Goal: Task Accomplishment & Management: Complete application form

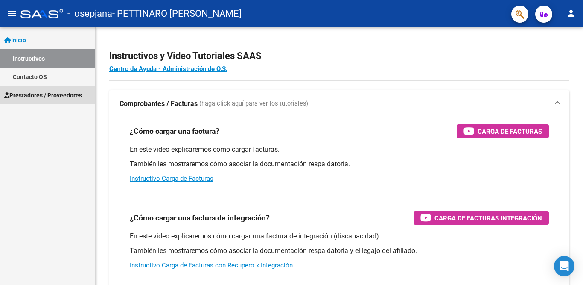
click at [40, 96] on span "Prestadores / Proveedores" at bounding box center [43, 95] width 78 height 9
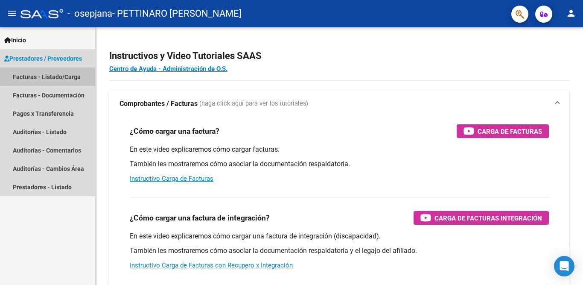
click at [43, 77] on link "Facturas - Listado/Carga" at bounding box center [47, 76] width 95 height 18
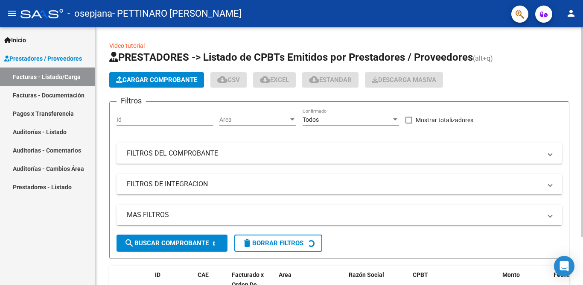
click at [154, 81] on span "Cargar Comprobante" at bounding box center [156, 80] width 81 height 8
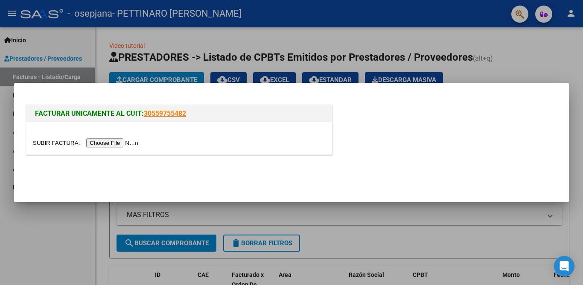
click at [125, 141] on input "file" at bounding box center [87, 142] width 108 height 9
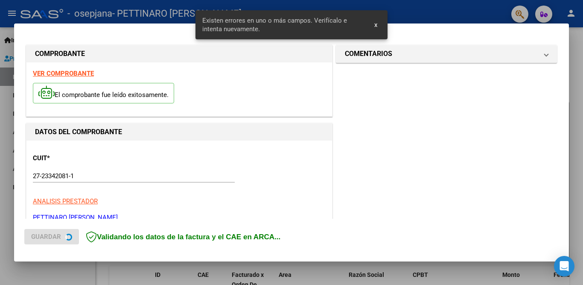
scroll to position [205, 0]
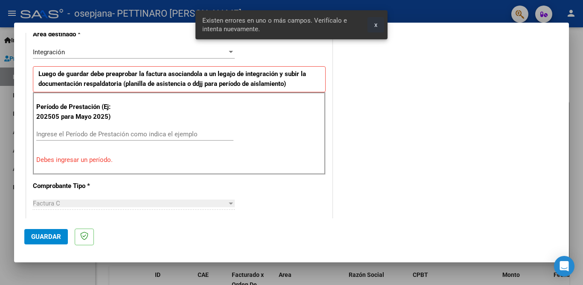
click at [378, 25] on span "x" at bounding box center [376, 25] width 3 height 8
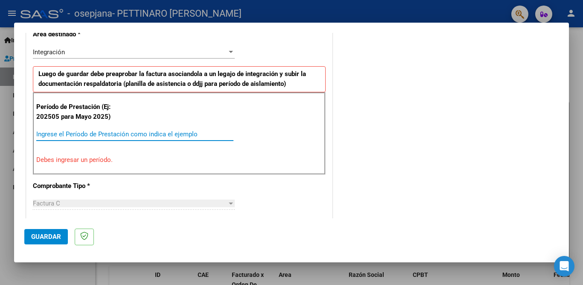
click at [69, 135] on input "Ingrese el Período de Prestación como indica el ejemplo" at bounding box center [134, 134] width 197 height 8
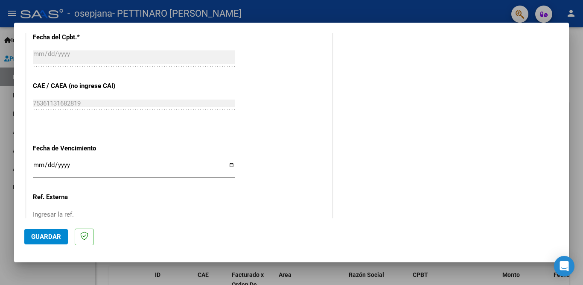
scroll to position [547, 0]
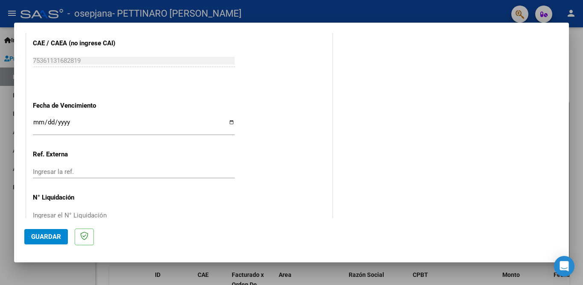
type input "202508"
click at [227, 119] on input "Ingresar la fecha" at bounding box center [134, 126] width 202 height 14
type input "[DATE]"
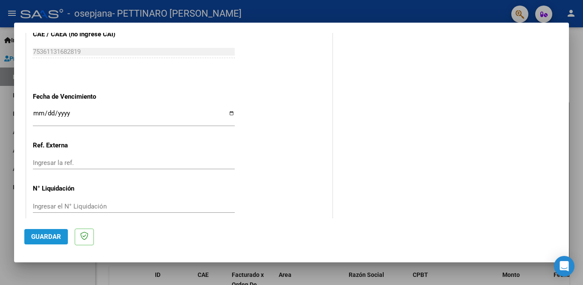
click at [43, 241] on button "Guardar" at bounding box center [46, 236] width 44 height 15
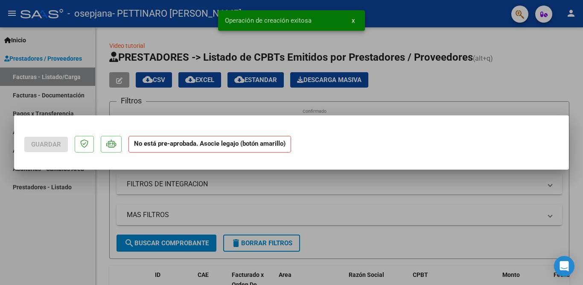
scroll to position [0, 0]
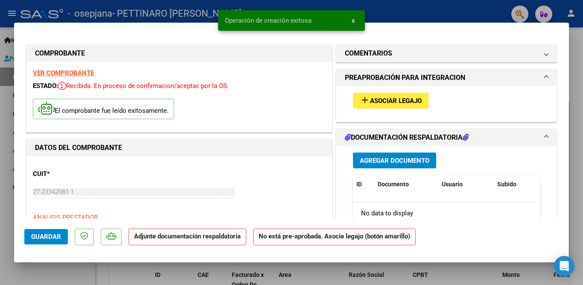
click at [387, 100] on span "Asociar Legajo" at bounding box center [396, 101] width 52 height 8
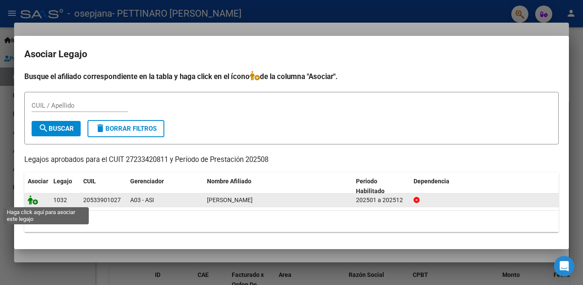
click at [32, 201] on icon at bounding box center [33, 199] width 10 height 9
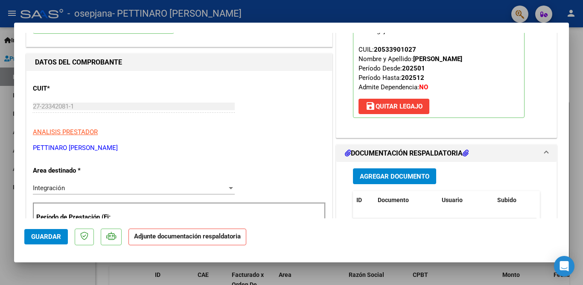
scroll to position [128, 0]
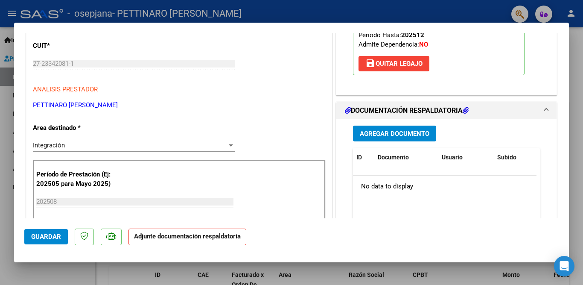
click at [399, 135] on span "Agregar Documento" at bounding box center [395, 134] width 70 height 8
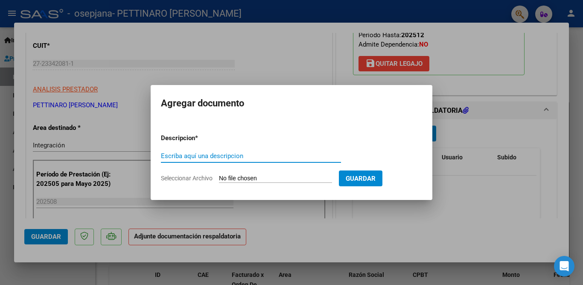
click at [178, 155] on input "Escriba aquí una descripcion" at bounding box center [251, 156] width 180 height 8
type input "planilla asistencia"
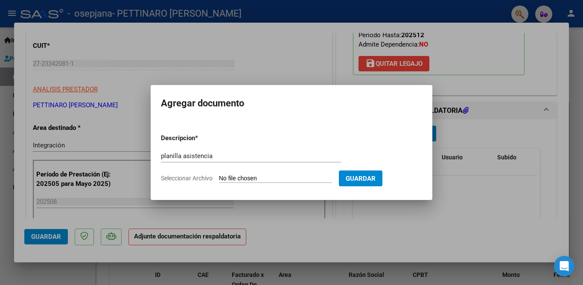
click at [200, 176] on span "Seleccionar Archivo" at bounding box center [187, 178] width 52 height 7
click at [219, 176] on input "Seleccionar Archivo" at bounding box center [275, 179] width 113 height 8
type input "C:\fakepath\[PERSON_NAME] AGOSTO.pdf"
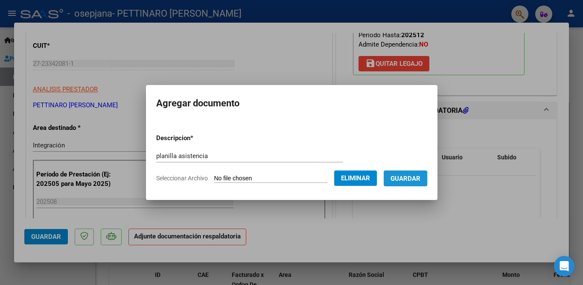
click at [414, 176] on span "Guardar" at bounding box center [406, 179] width 30 height 8
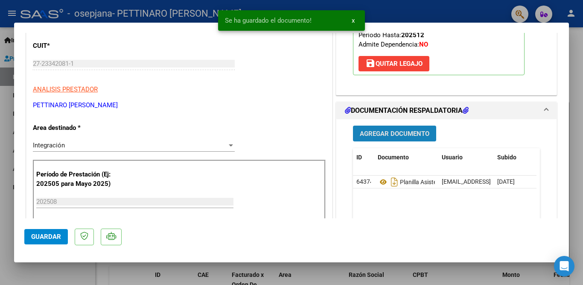
click at [391, 134] on span "Agregar Documento" at bounding box center [395, 134] width 70 height 8
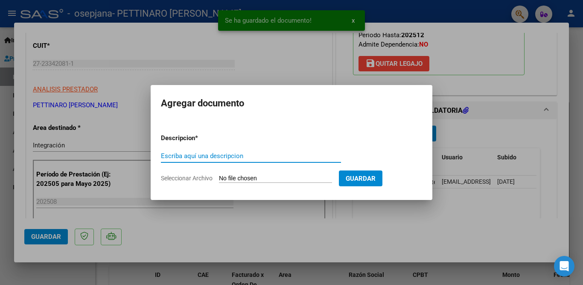
click at [176, 155] on input "Escriba aquí una descripcion" at bounding box center [251, 156] width 180 height 8
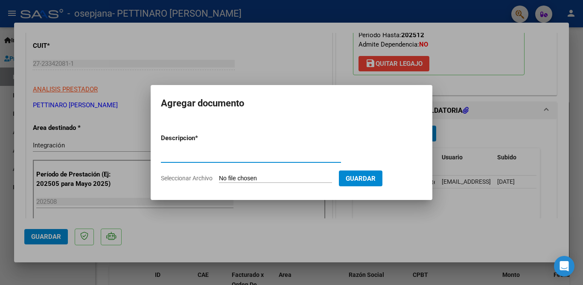
type input "factura"
click at [208, 179] on span "Seleccionar Archivo" at bounding box center [187, 178] width 52 height 7
click at [219, 179] on input "Seleccionar Archivo" at bounding box center [275, 179] width 113 height 8
type input "C:\fakepath\27233420811_011_00002_00001334.pdf"
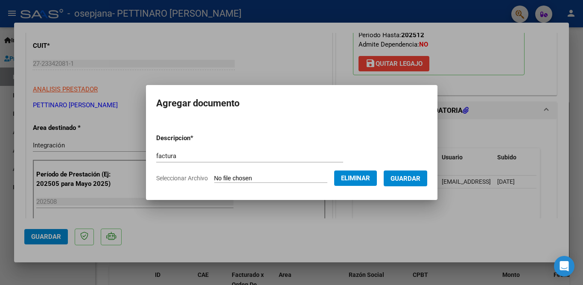
click at [410, 179] on span "Guardar" at bounding box center [406, 179] width 30 height 8
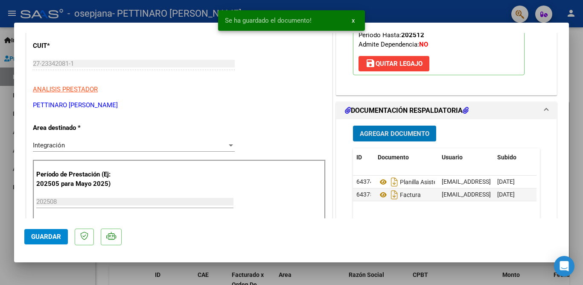
click at [51, 237] on span "Guardar" at bounding box center [46, 237] width 30 height 8
click at [352, 21] on span "x" at bounding box center [353, 21] width 3 height 8
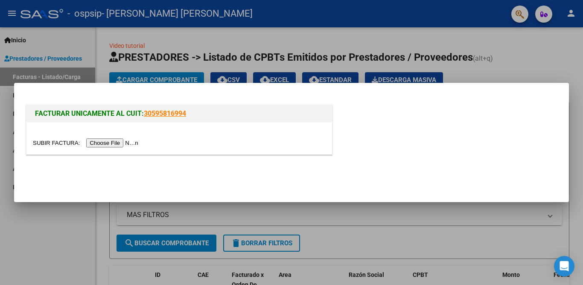
click at [113, 145] on input "file" at bounding box center [87, 142] width 108 height 9
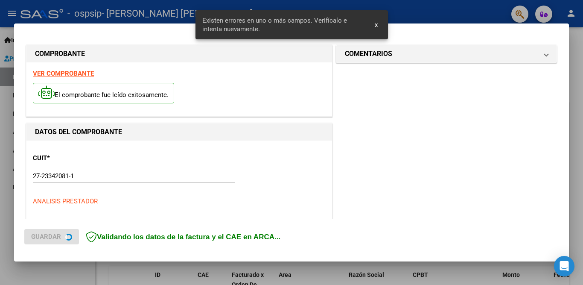
scroll to position [205, 0]
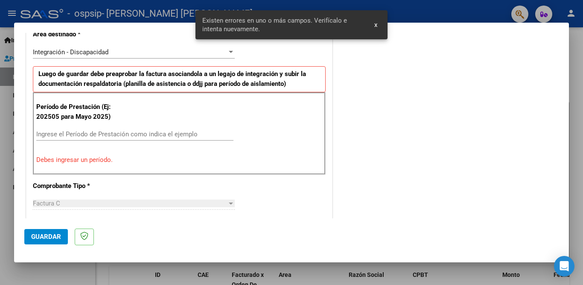
click at [375, 25] on span "x" at bounding box center [376, 25] width 3 height 8
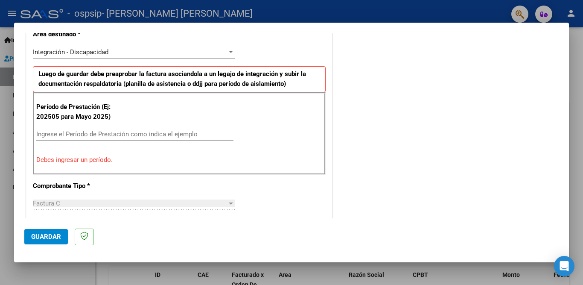
click at [100, 133] on input "Ingrese el Período de Prestación como indica el ejemplo" at bounding box center [134, 134] width 197 height 8
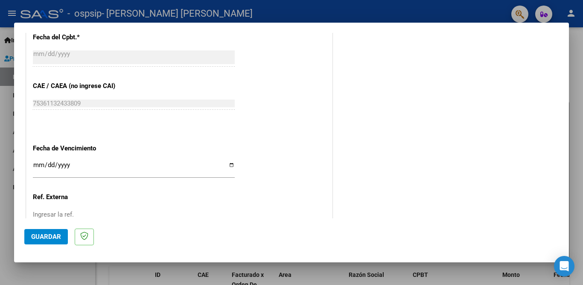
scroll to position [547, 0]
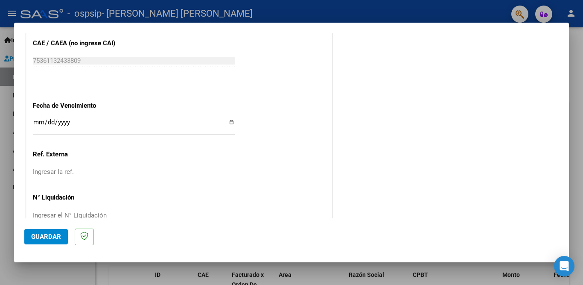
type input "202508"
click at [225, 119] on input "Ingresar la fecha" at bounding box center [134, 126] width 202 height 14
click at [228, 119] on input "Ingresar la fecha" at bounding box center [134, 126] width 202 height 14
type input "[DATE]"
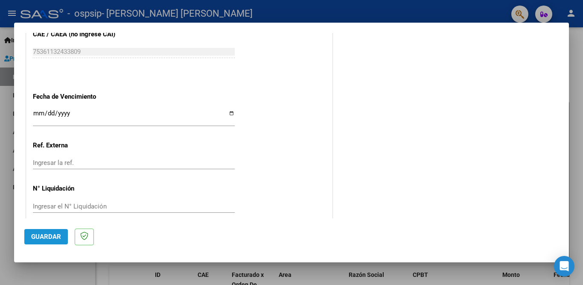
click at [57, 233] on span "Guardar" at bounding box center [46, 237] width 30 height 8
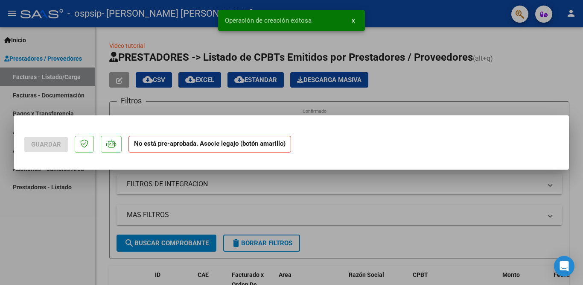
scroll to position [0, 0]
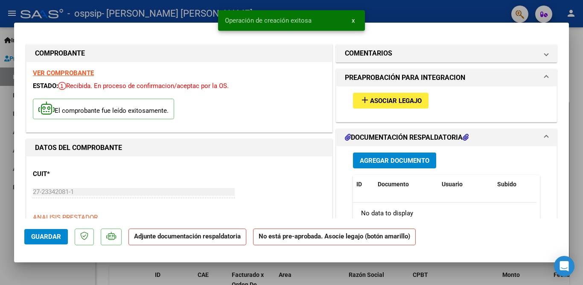
click at [391, 102] on span "Asociar Legajo" at bounding box center [396, 101] width 52 height 8
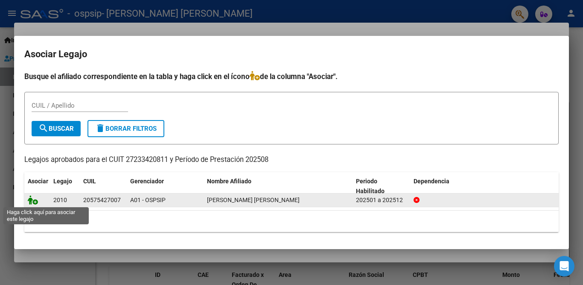
click at [34, 201] on icon at bounding box center [33, 199] width 10 height 9
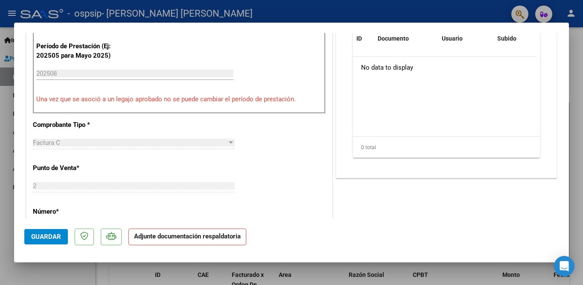
scroll to position [171, 0]
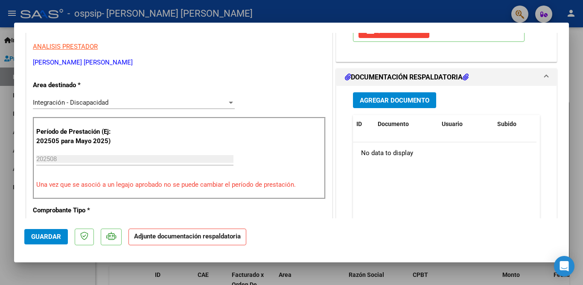
click at [394, 102] on span "Agregar Documento" at bounding box center [395, 101] width 70 height 8
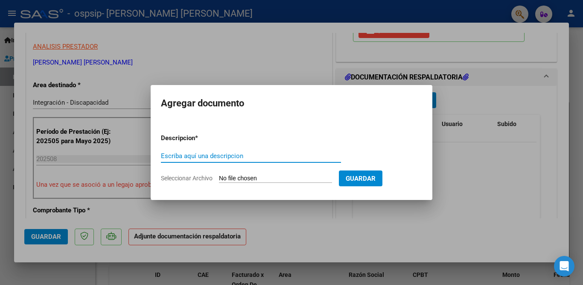
click at [192, 156] on input "Escriba aquí una descripcion" at bounding box center [251, 156] width 180 height 8
type input "PLANILLA ASISTENCIA"
click at [202, 177] on span "Seleccionar Archivo" at bounding box center [187, 178] width 52 height 7
click at [219, 177] on input "Seleccionar Archivo" at bounding box center [275, 179] width 113 height 8
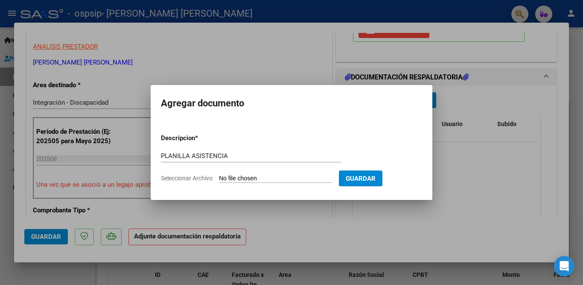
type input "C:\fakepath\TOLABA AGOSTO.pdf"
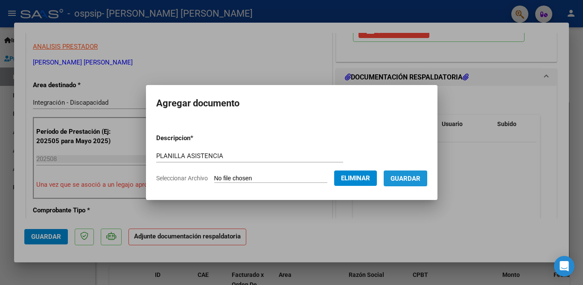
click at [398, 181] on span "Guardar" at bounding box center [406, 179] width 30 height 8
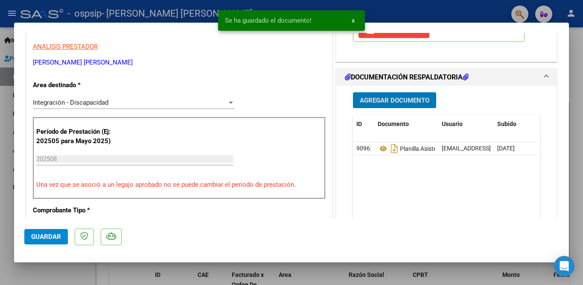
click at [55, 233] on span "Guardar" at bounding box center [46, 237] width 30 height 8
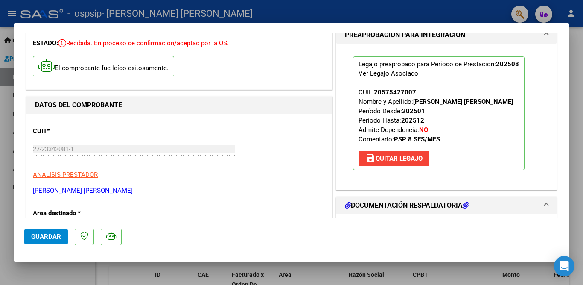
scroll to position [0, 0]
